Goal: Task Accomplishment & Management: Use online tool/utility

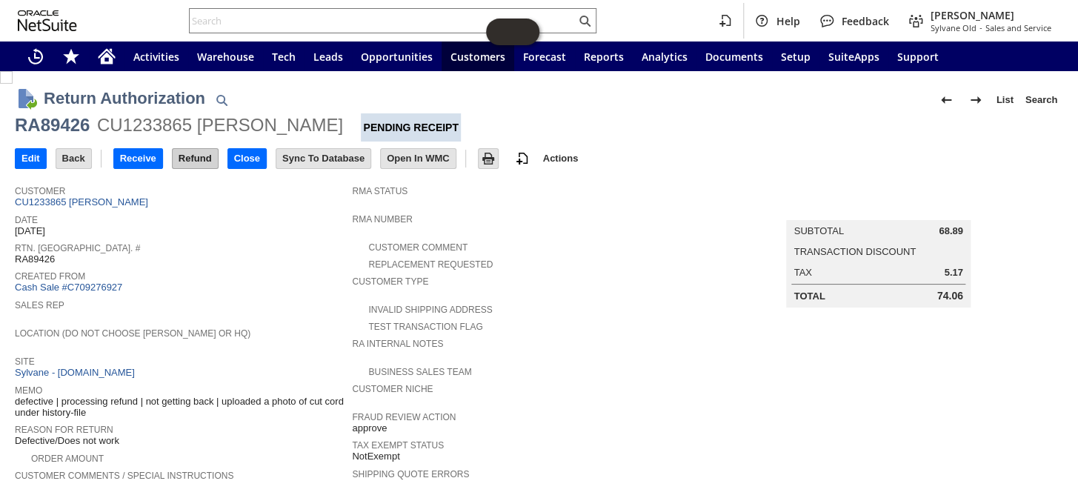
click at [187, 158] on input "Refund" at bounding box center [195, 158] width 45 height 19
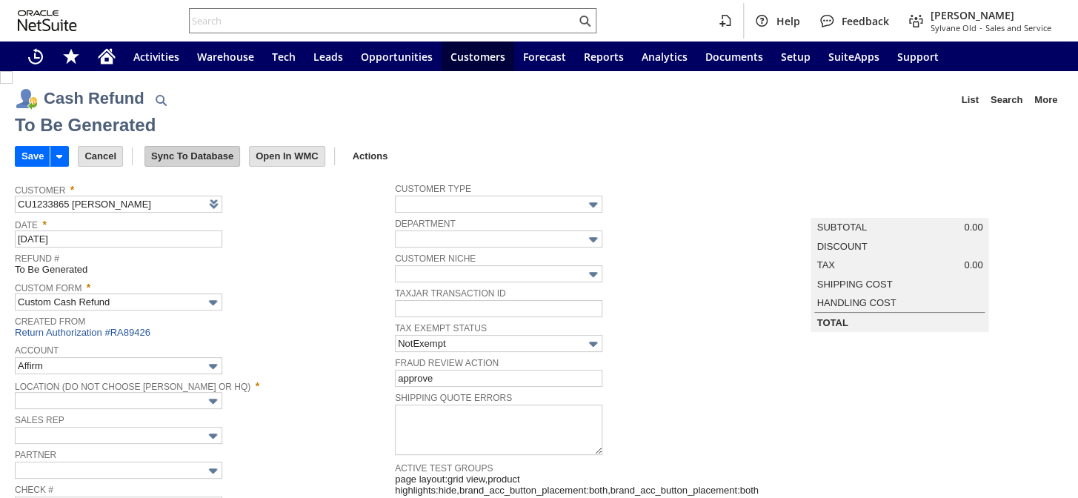
type input "Regions - Merchant 0414"
type input "Headquarters : Head...s : Pending Testing"
type input "Add"
type input "Copy Previous"
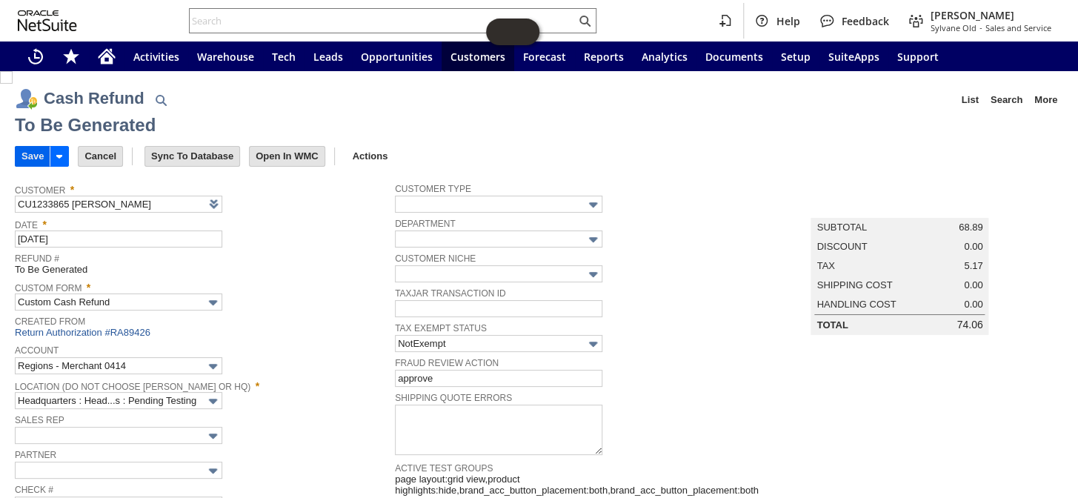
click at [36, 154] on input "Save" at bounding box center [33, 156] width 34 height 19
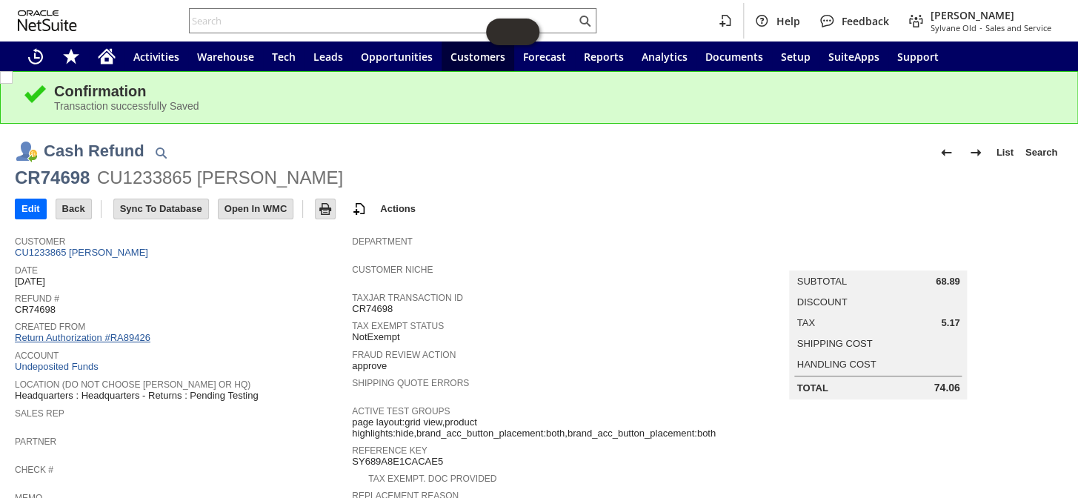
click at [113, 332] on link "Return Authorization #RA89426" at bounding box center [83, 337] width 136 height 11
